Goal: Task Accomplishment & Management: Manage account settings

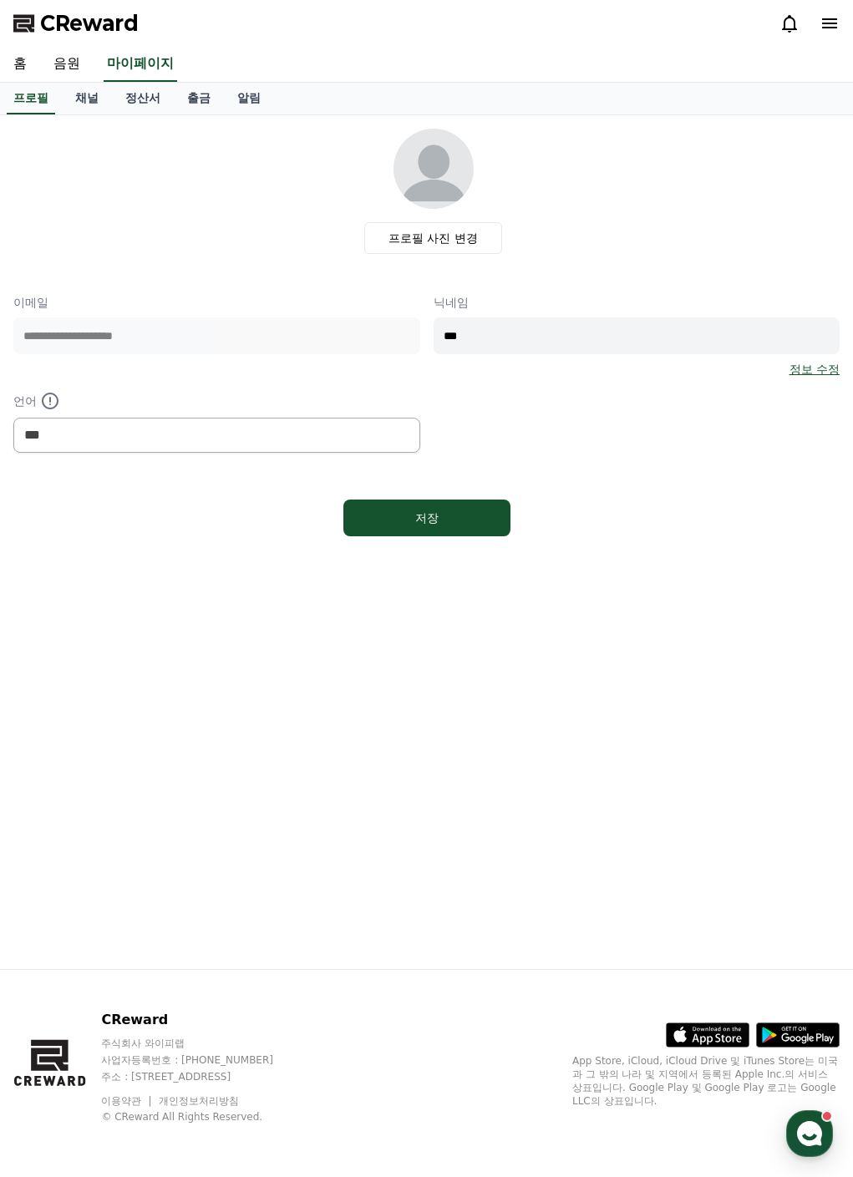
select select "**********"
click at [69, 63] on link "음원" at bounding box center [66, 64] width 53 height 35
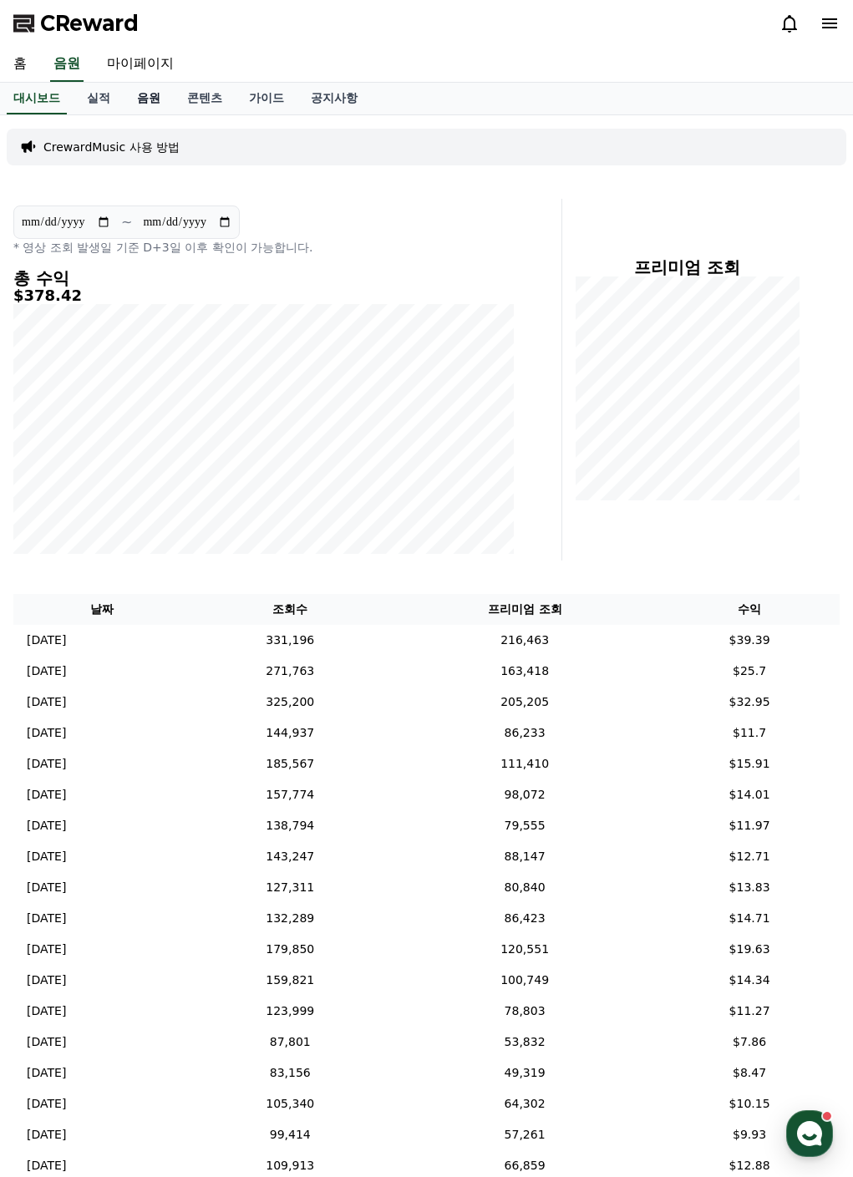
click at [140, 99] on link "음원" at bounding box center [149, 99] width 50 height 32
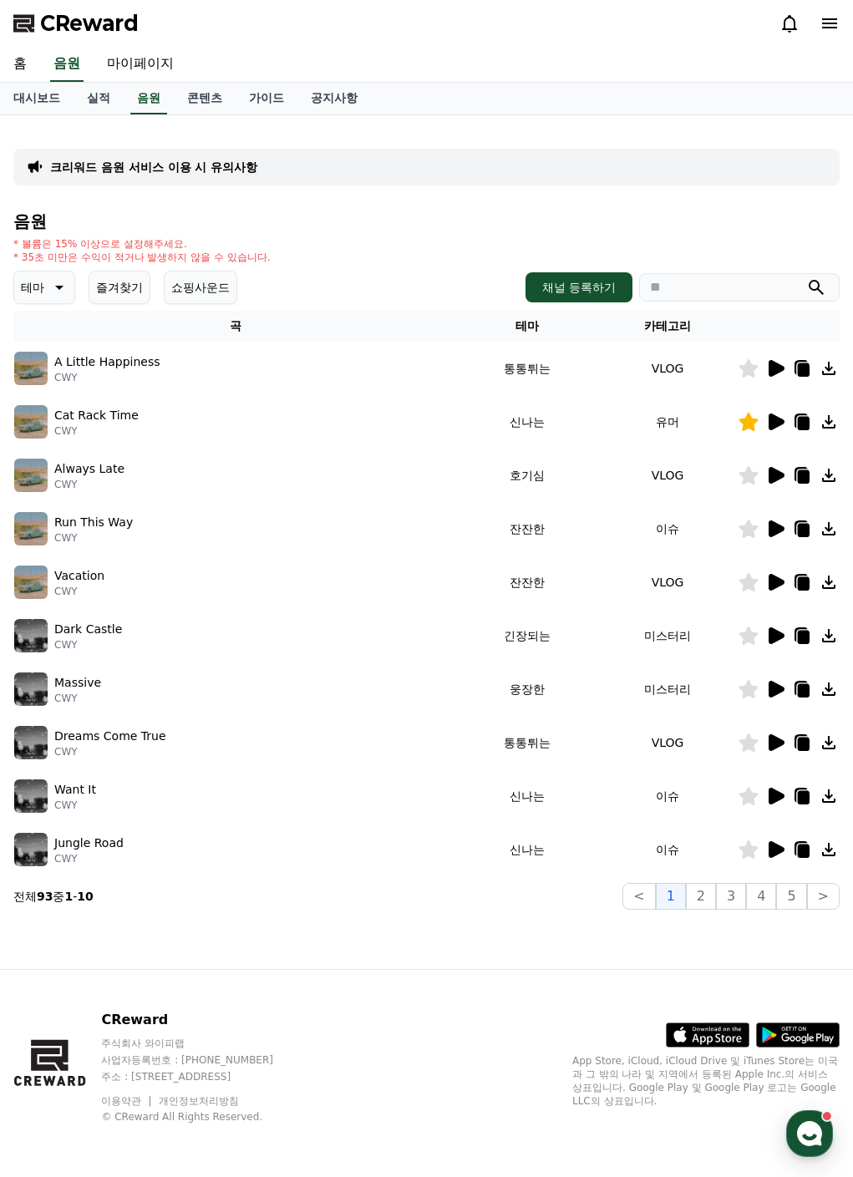
click at [123, 295] on button "즐겨찾기" at bounding box center [120, 287] width 62 height 33
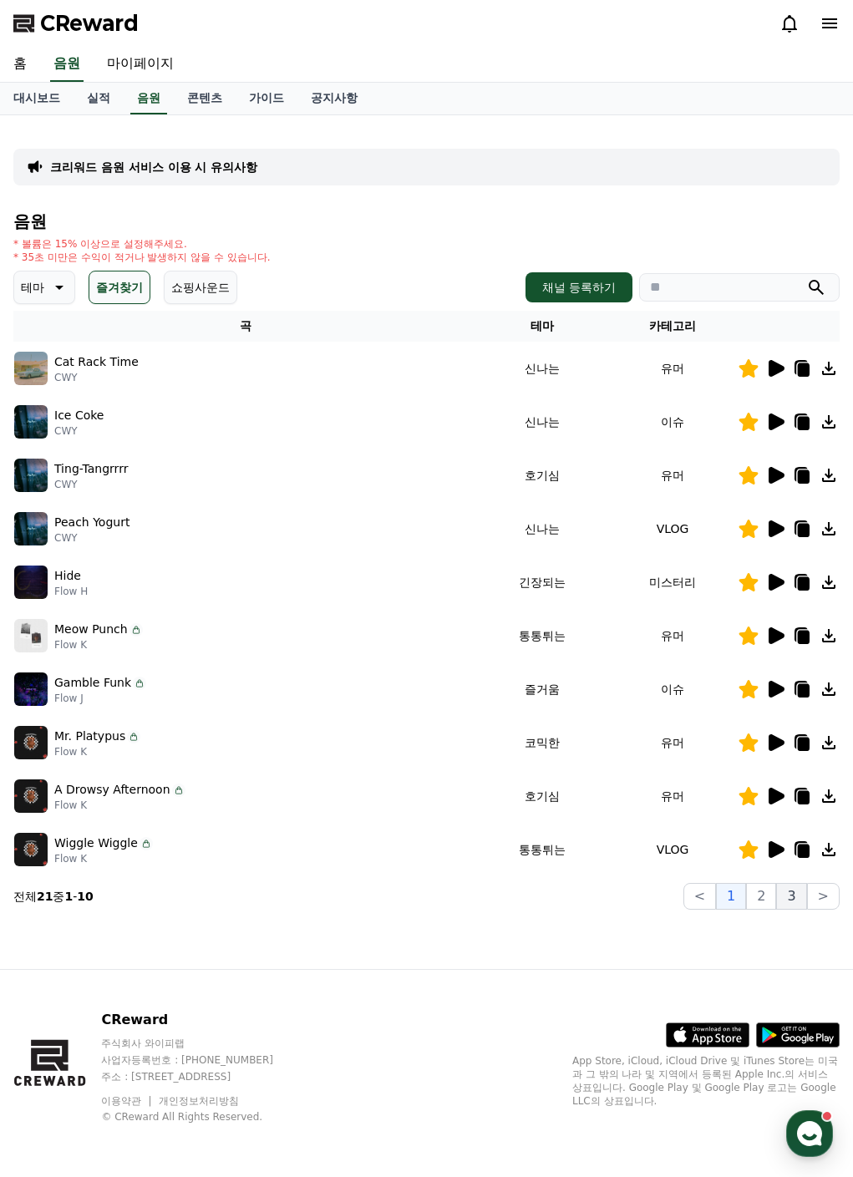
click at [796, 903] on button "3" at bounding box center [791, 896] width 30 height 27
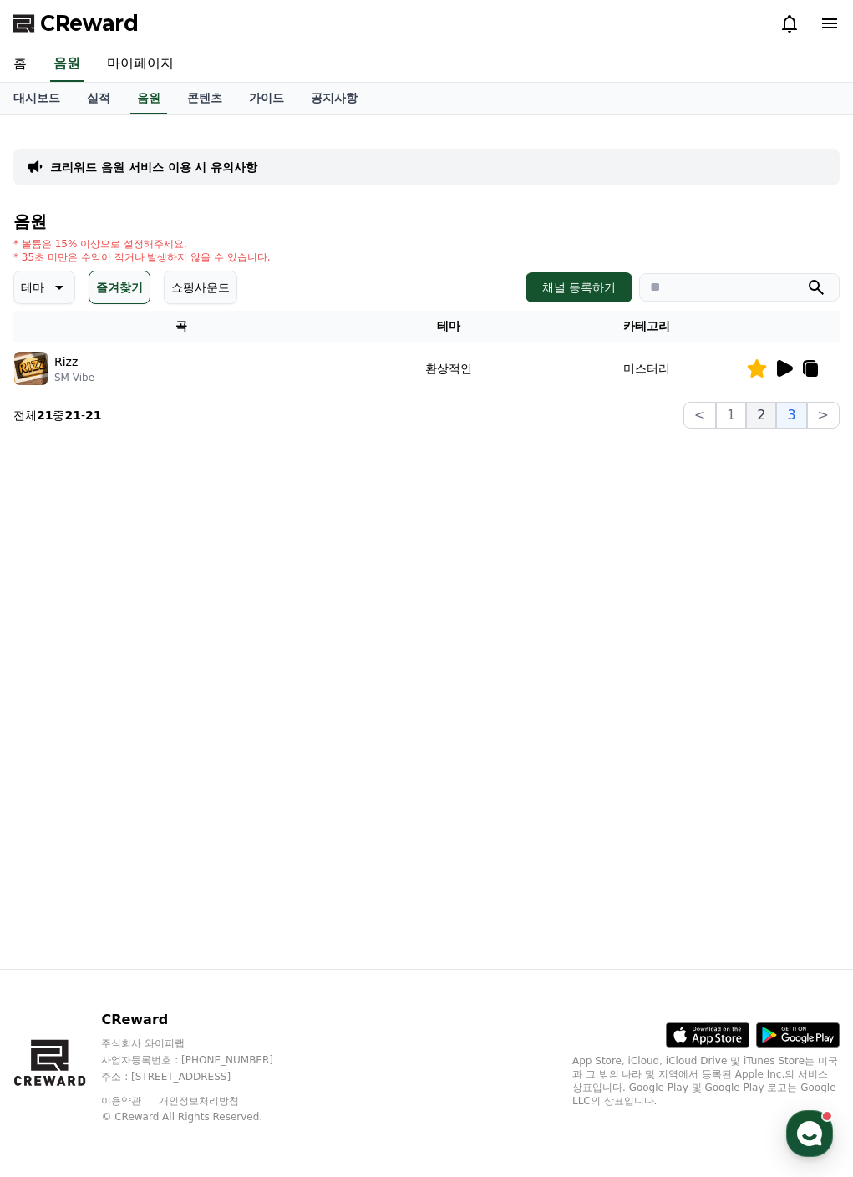
click at [762, 418] on button "2" at bounding box center [761, 415] width 30 height 27
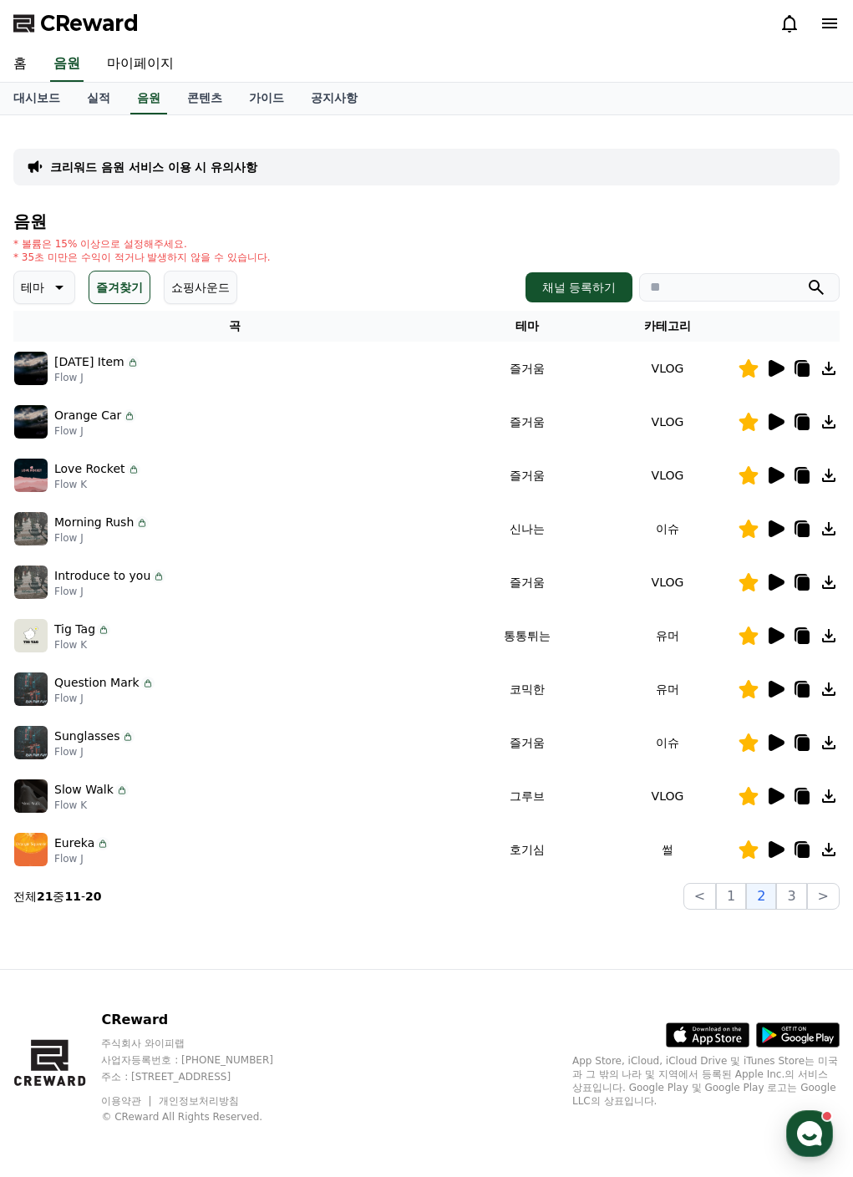
click at [772, 849] on icon at bounding box center [776, 849] width 16 height 17
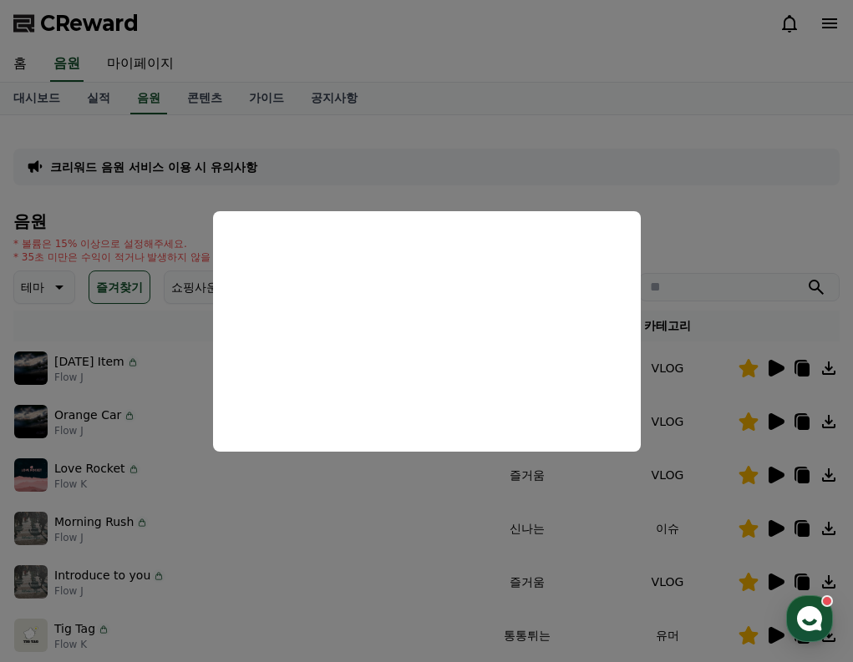
click at [371, 138] on button "close modal" at bounding box center [426, 331] width 853 height 662
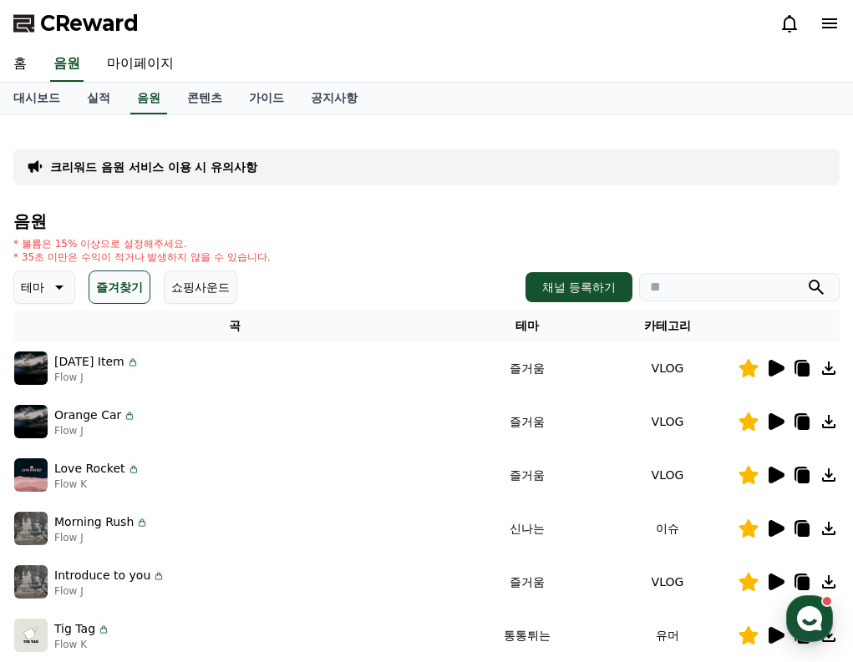
click at [125, 293] on button "즐겨찾기" at bounding box center [120, 287] width 62 height 33
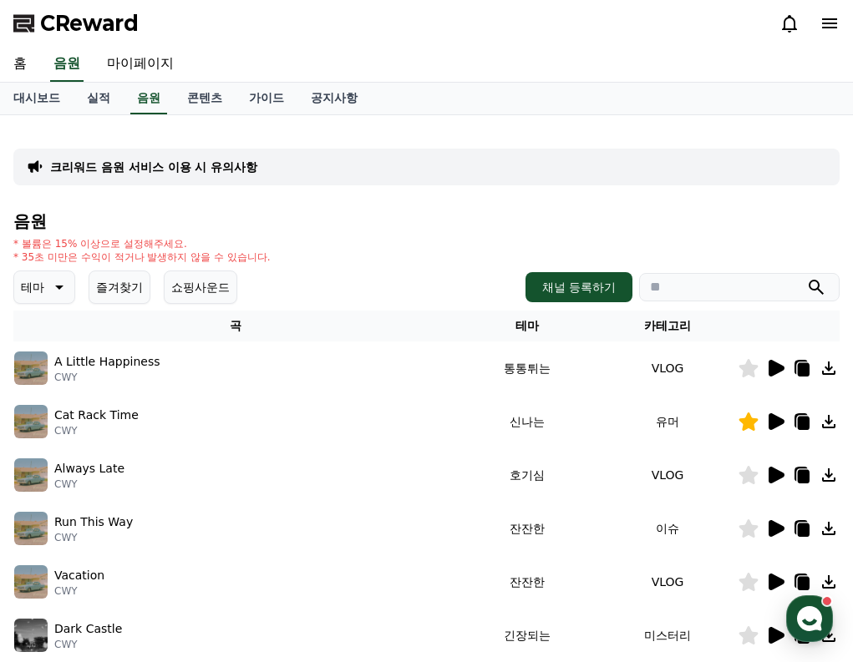
click at [119, 281] on button "즐겨찾기" at bounding box center [120, 287] width 62 height 33
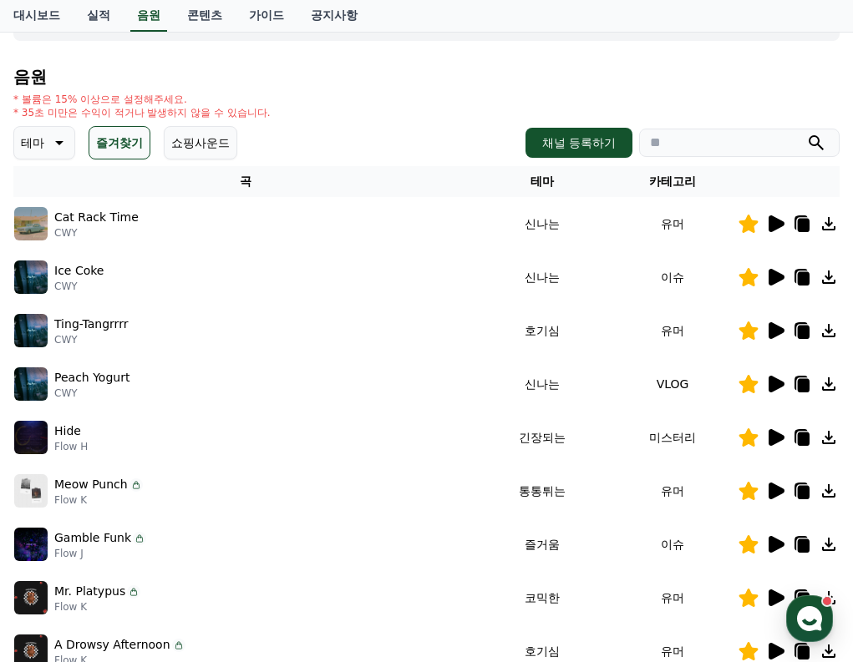
scroll to position [334, 0]
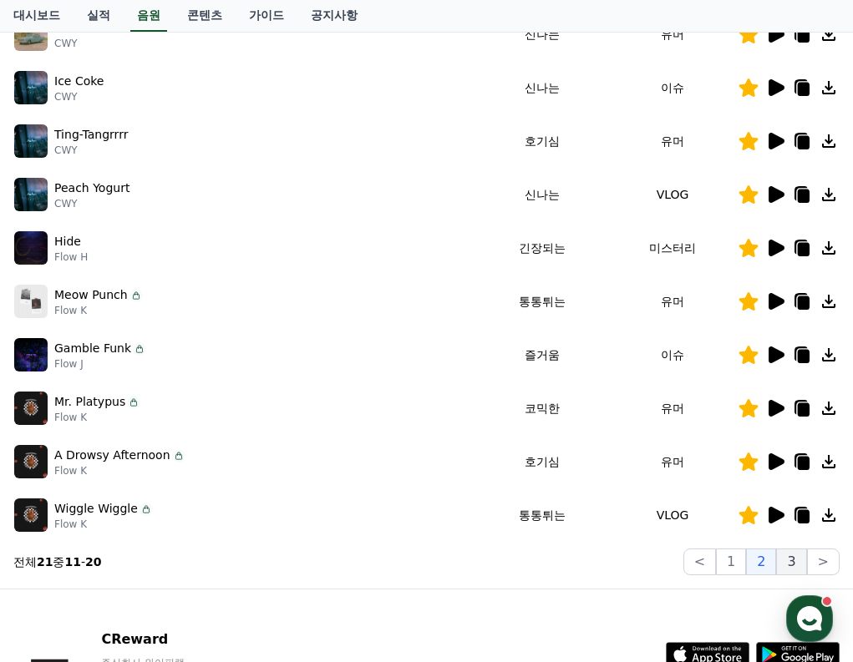
click at [791, 553] on button "3" at bounding box center [791, 562] width 30 height 27
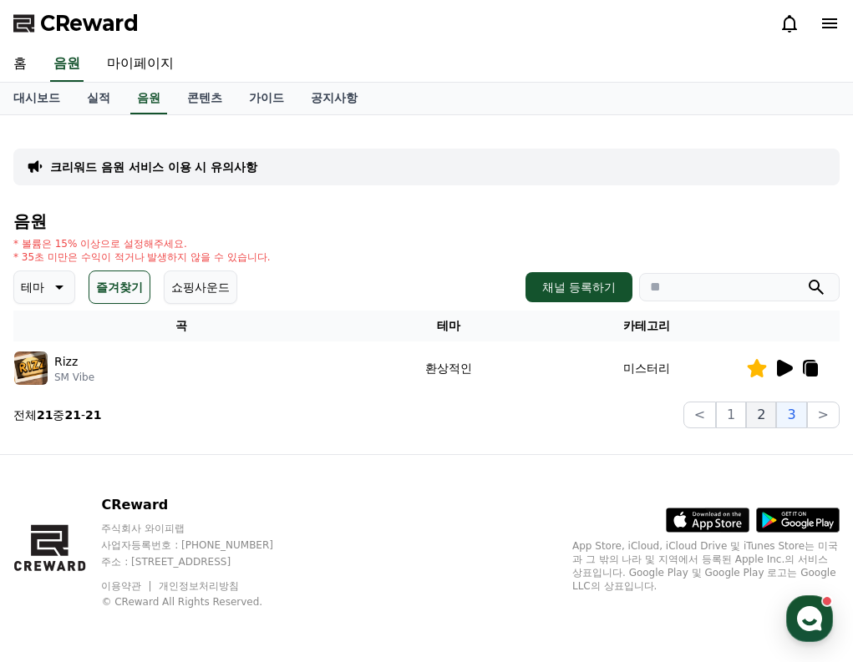
click at [758, 409] on button "2" at bounding box center [761, 415] width 30 height 27
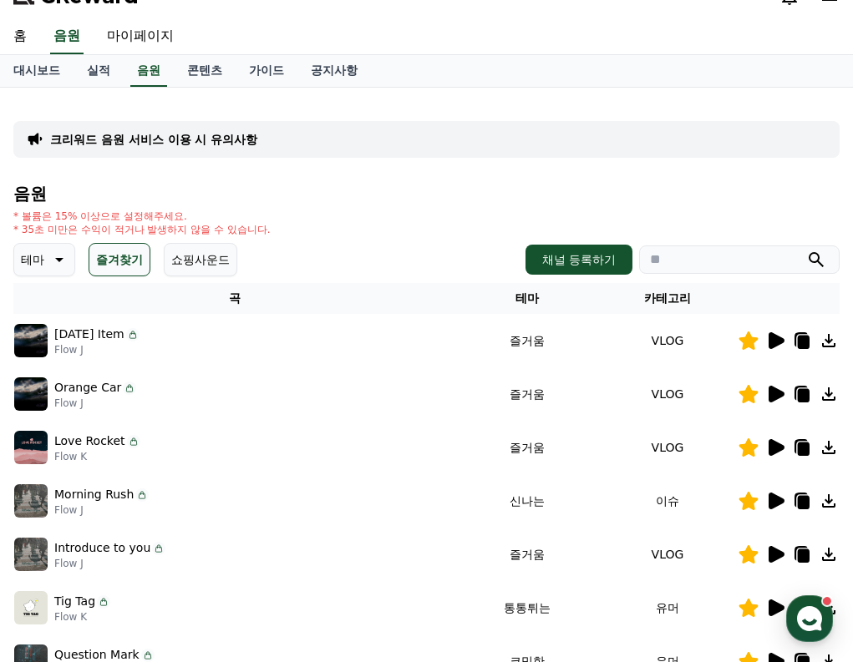
scroll to position [469, 0]
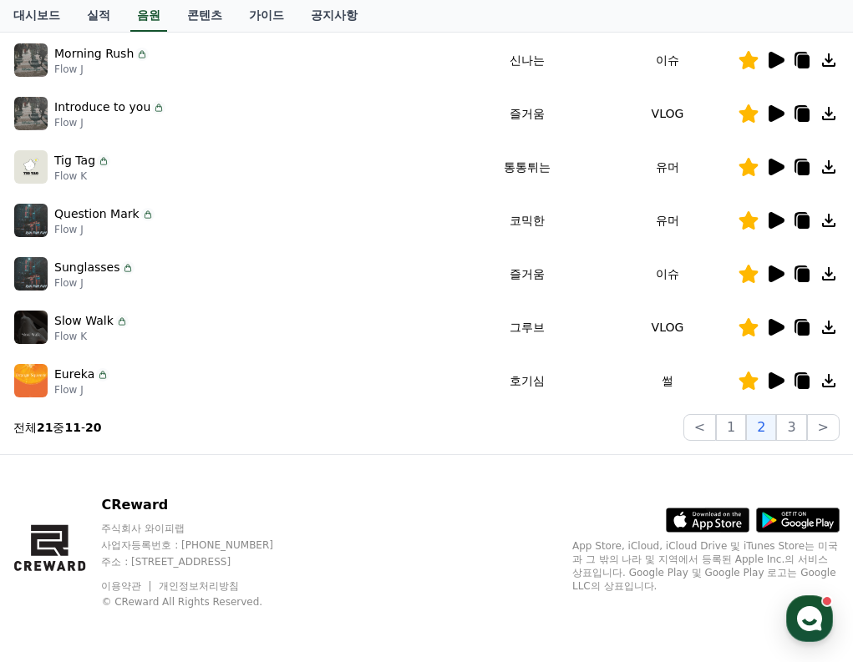
click at [771, 384] on icon at bounding box center [776, 381] width 16 height 17
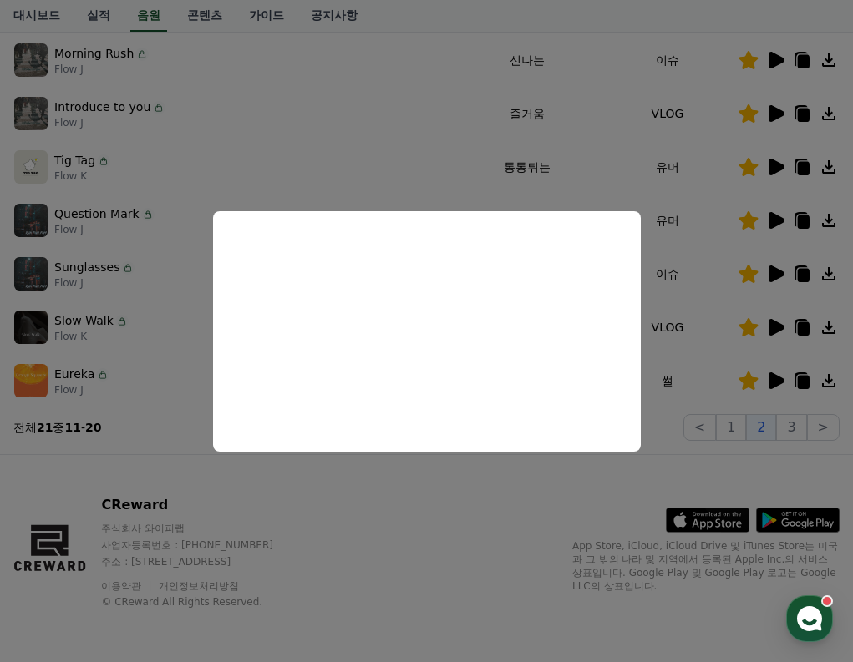
click at [808, 383] on button "close modal" at bounding box center [426, 331] width 853 height 662
click at [806, 383] on icon at bounding box center [804, 382] width 12 height 13
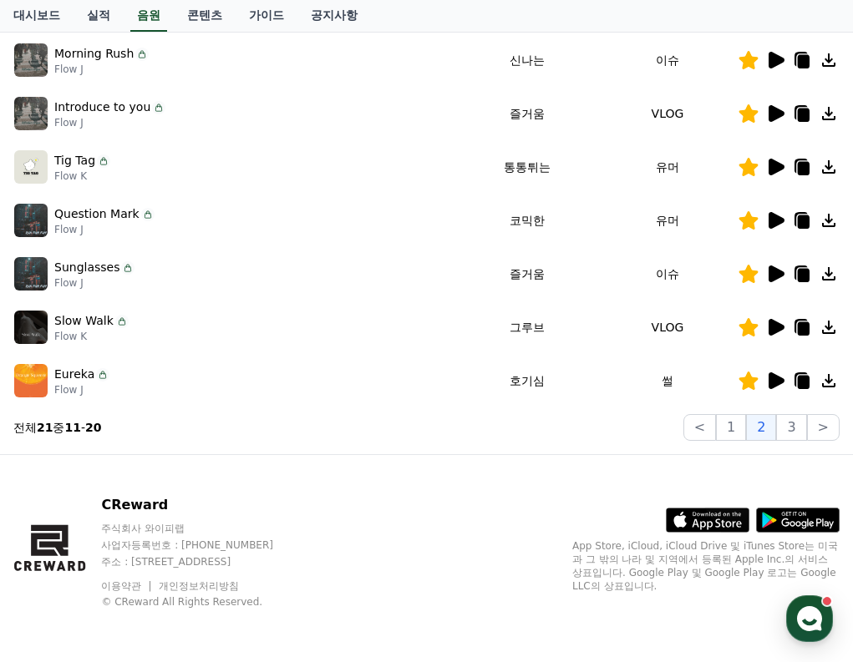
click at [342, 349] on td "Slow Walk Flow K" at bounding box center [235, 327] width 444 height 53
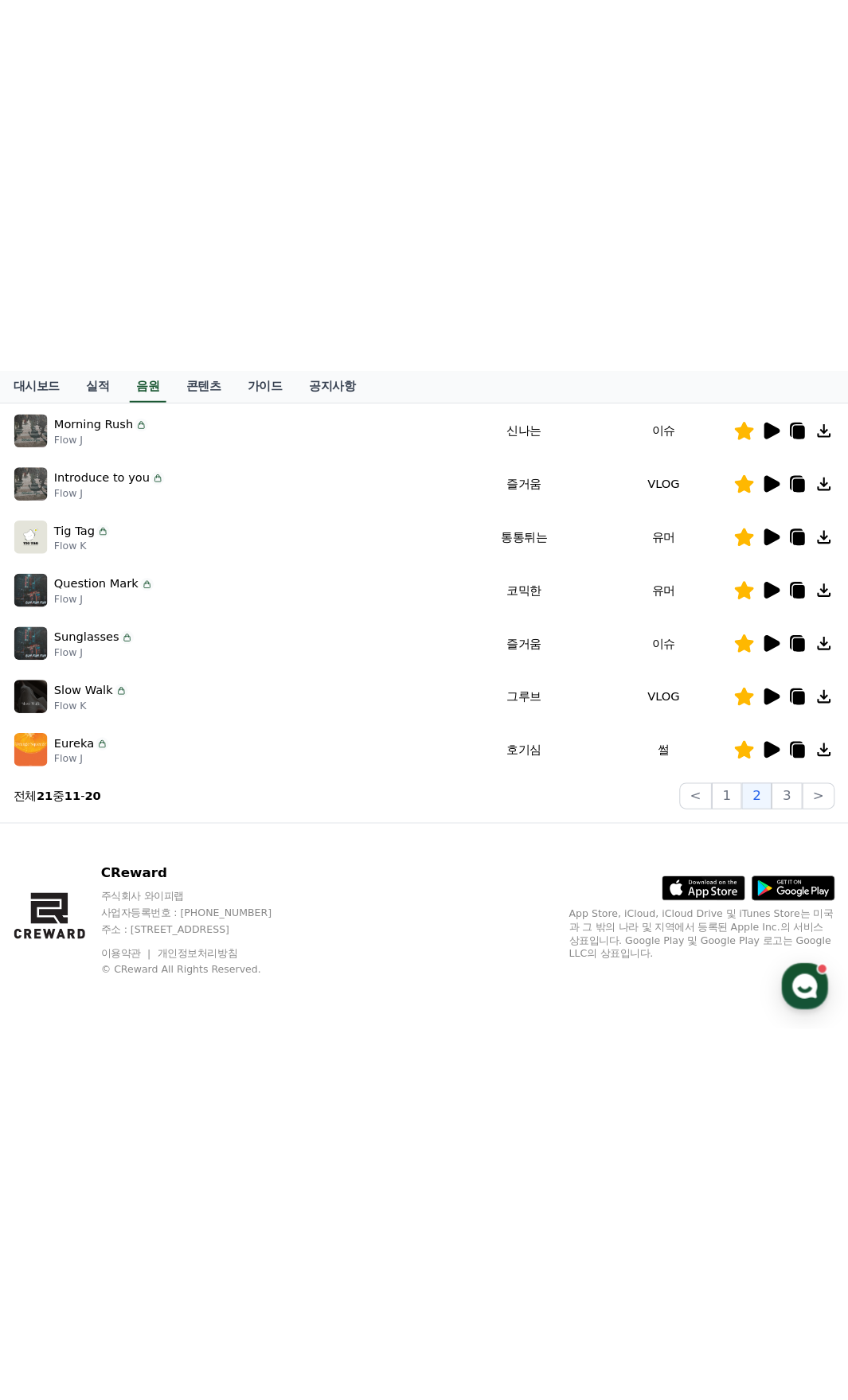
scroll to position [0, 0]
